Goal: Task Accomplishment & Management: Manage account settings

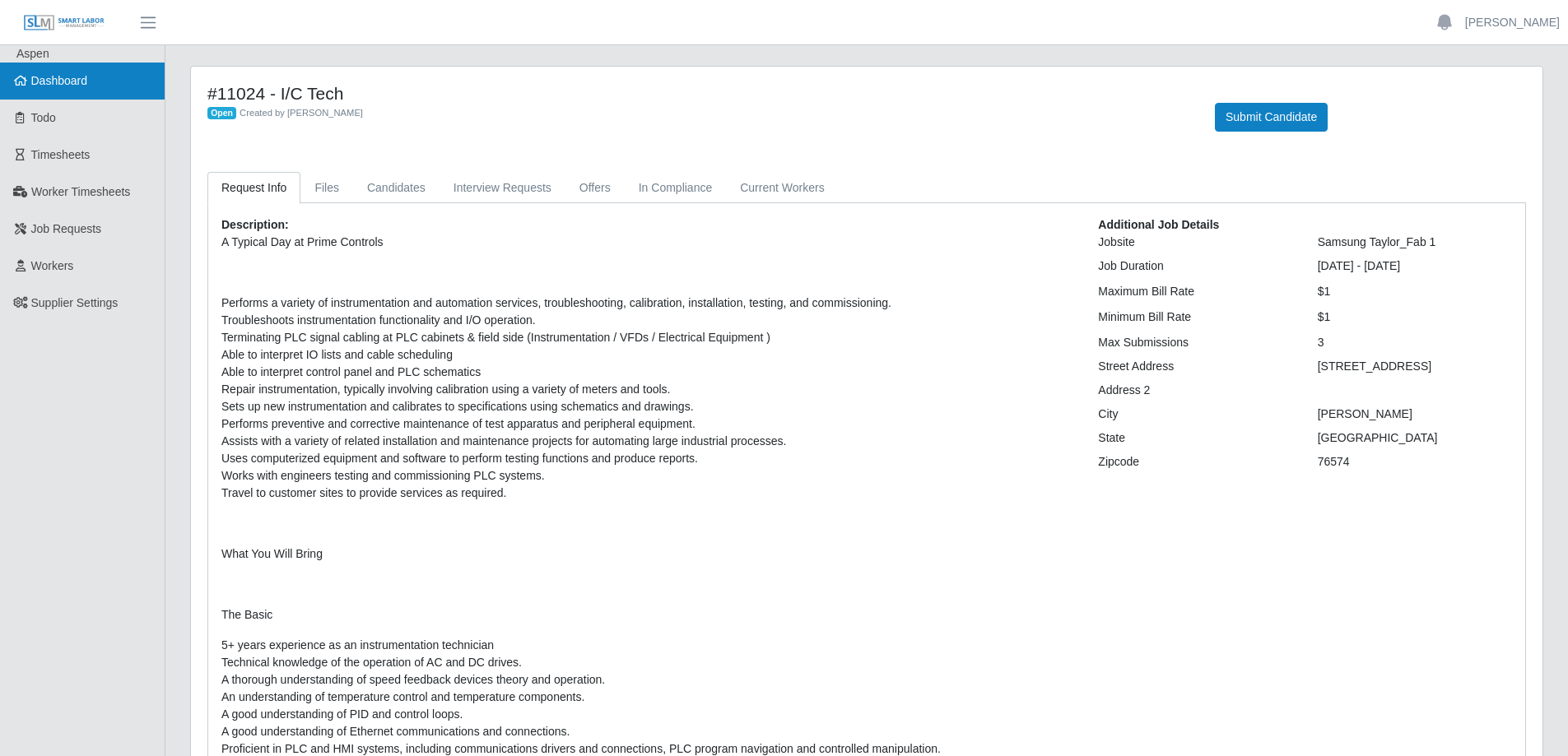
click at [95, 79] on link "Dashboard" at bounding box center [82, 80] width 165 height 37
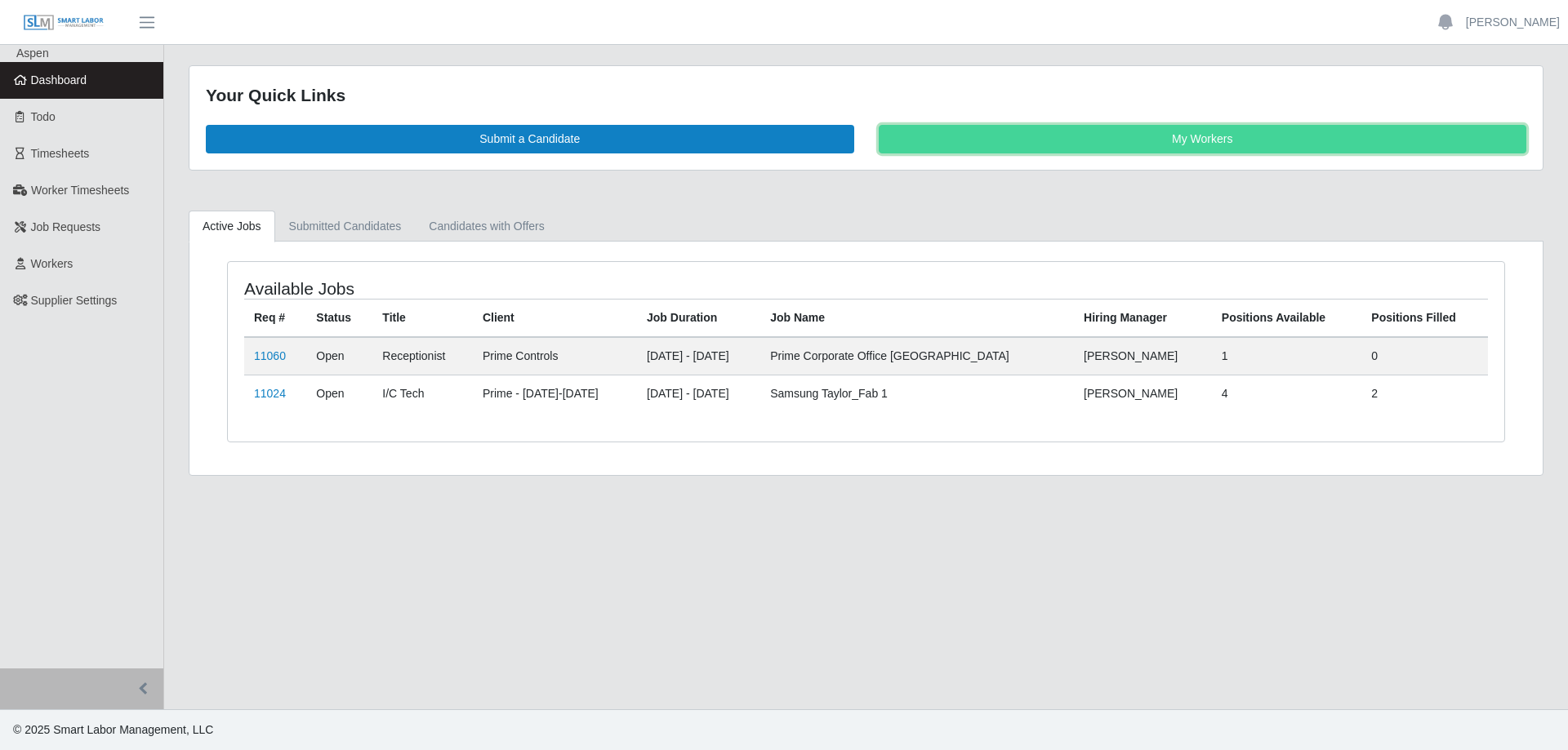
click at [1082, 151] on link "My Workers" at bounding box center [1203, 139] width 649 height 29
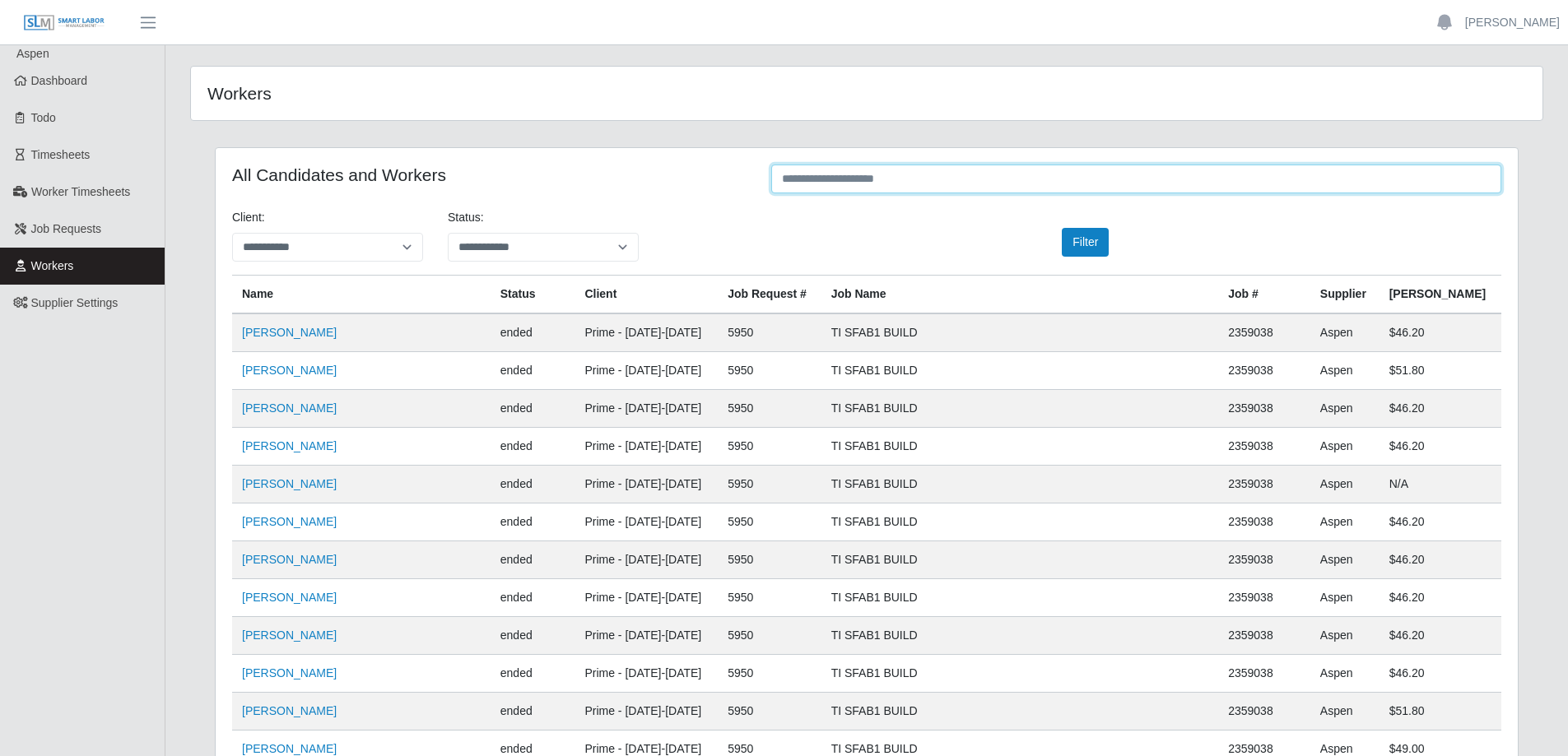
click at [914, 185] on input "text" at bounding box center [1136, 179] width 730 height 29
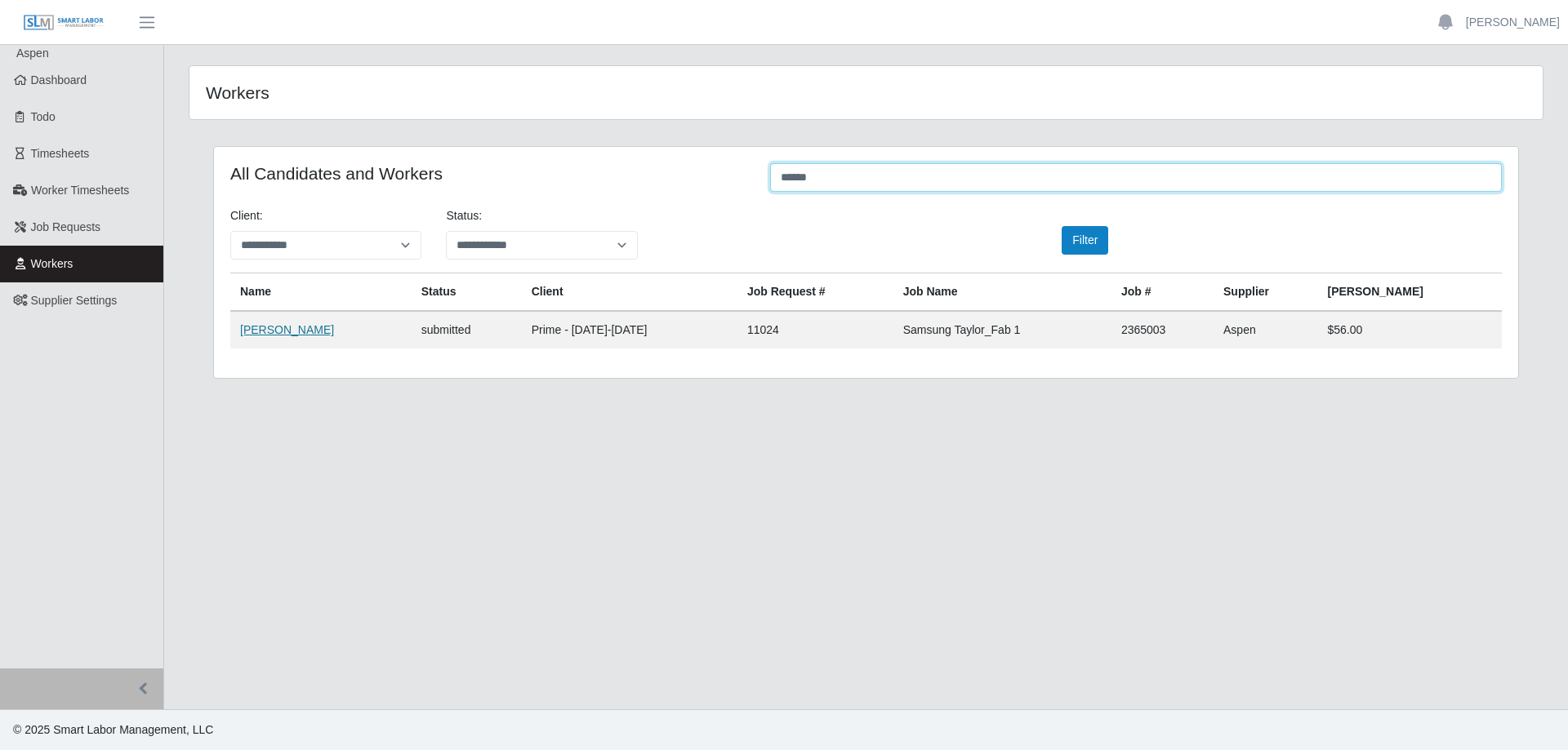
type input "******"
click at [285, 333] on link "[PERSON_NAME]" at bounding box center [287, 330] width 93 height 13
click at [55, 76] on span "Dashboard" at bounding box center [59, 80] width 56 height 13
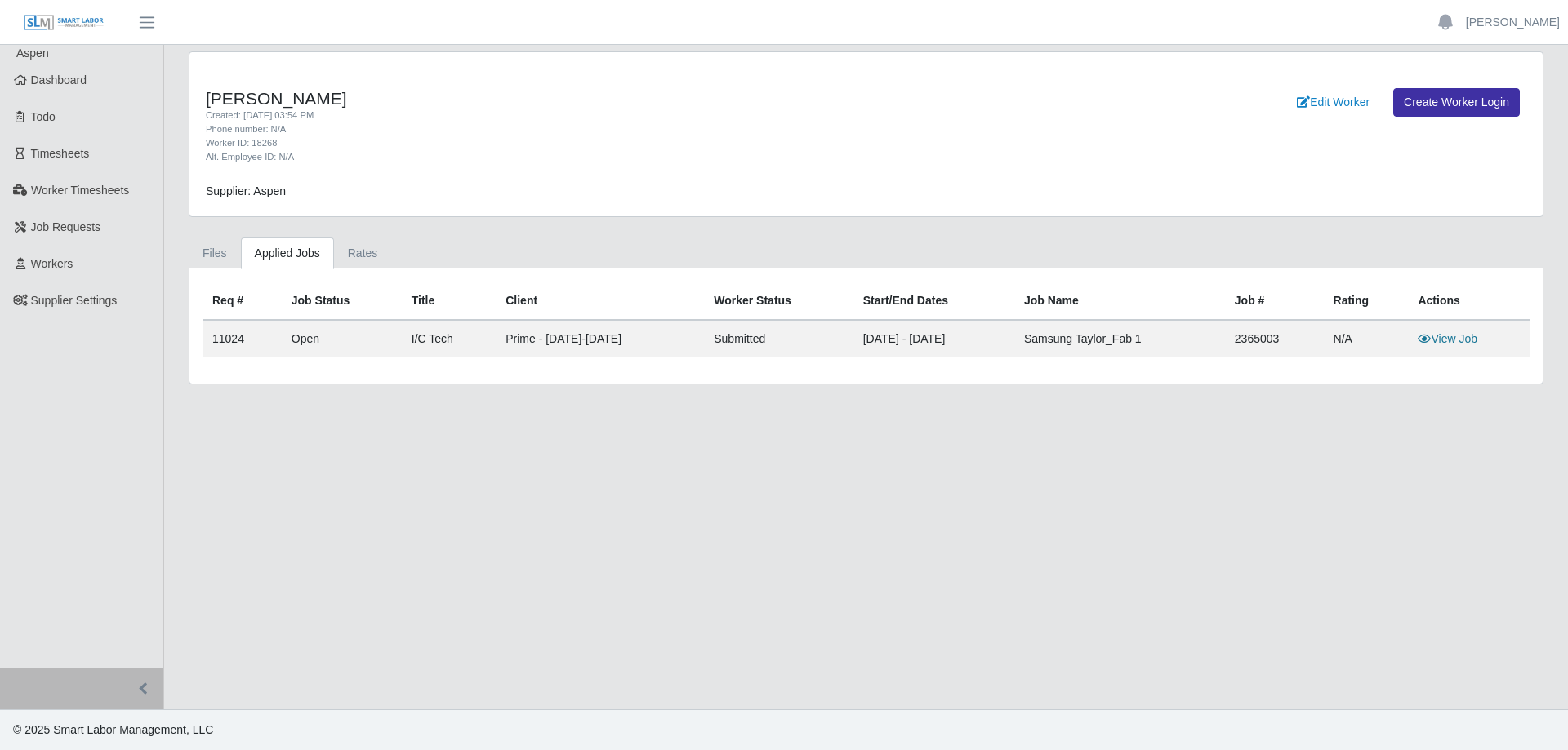
click at [1455, 339] on link "View Job" at bounding box center [1447, 339] width 60 height 13
click at [1445, 345] on link "View Job" at bounding box center [1447, 339] width 60 height 13
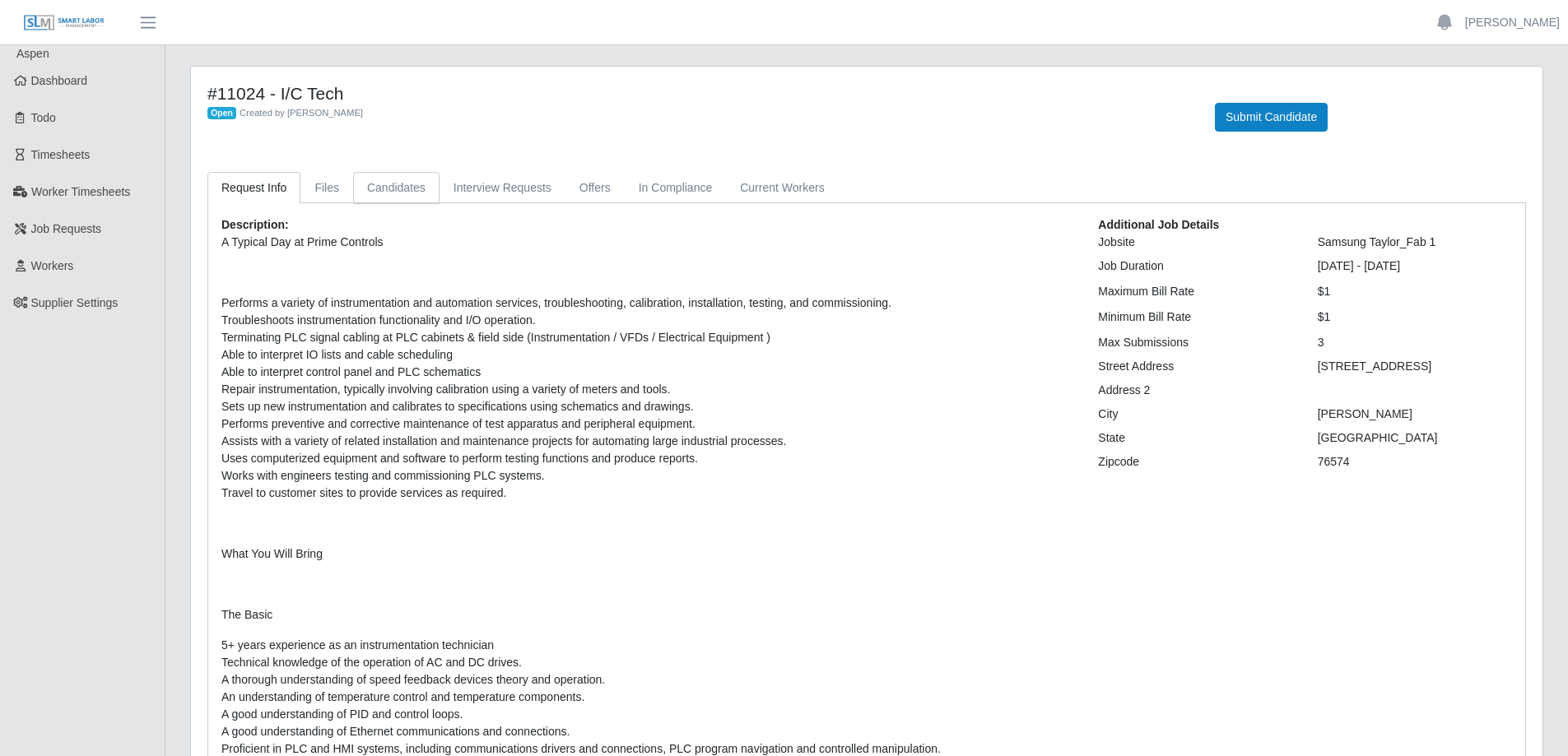
click at [400, 191] on link "Candidates" at bounding box center [396, 188] width 87 height 32
